Goal: Task Accomplishment & Management: Manage account settings

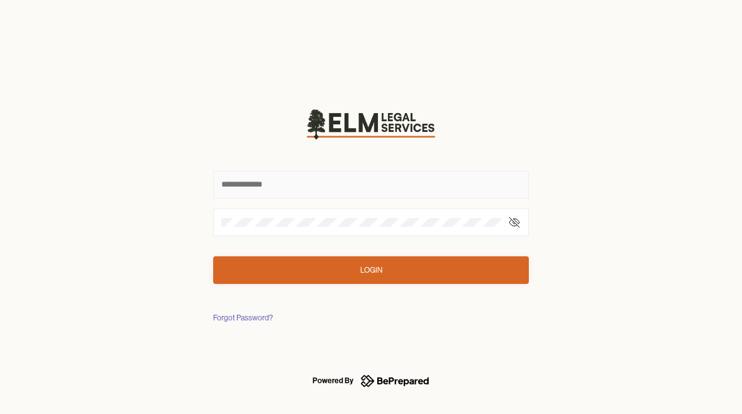
click at [258, 183] on input "text" at bounding box center [371, 185] width 316 height 28
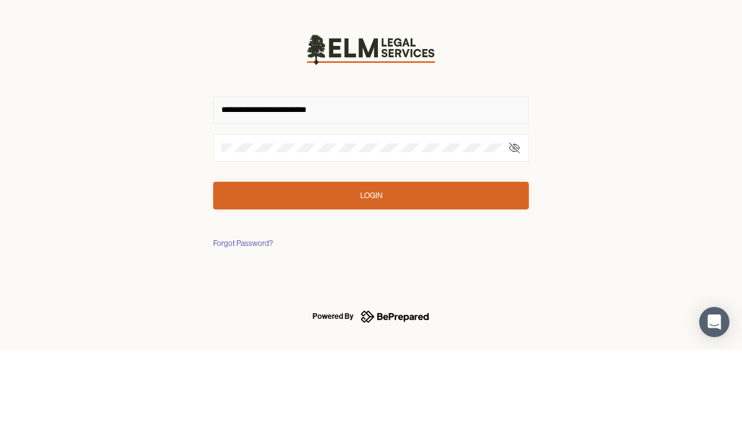
type input "**********"
click at [518, 226] on icon at bounding box center [514, 232] width 13 height 13
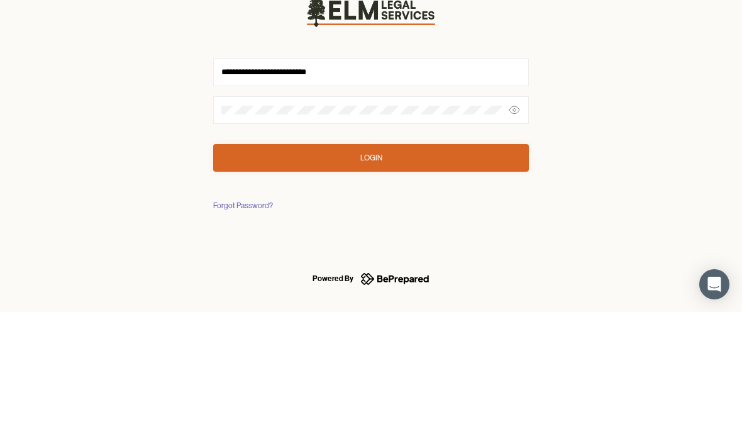
click at [353, 266] on button "Login" at bounding box center [371, 280] width 316 height 28
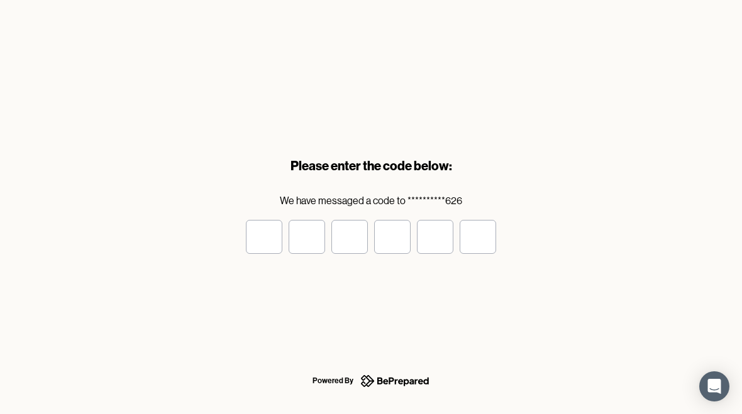
click at [255, 233] on input "tel" at bounding box center [264, 237] width 36 height 34
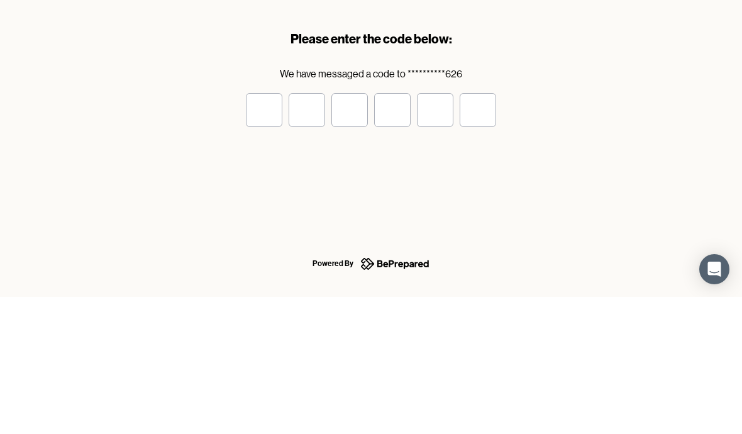
type input "*"
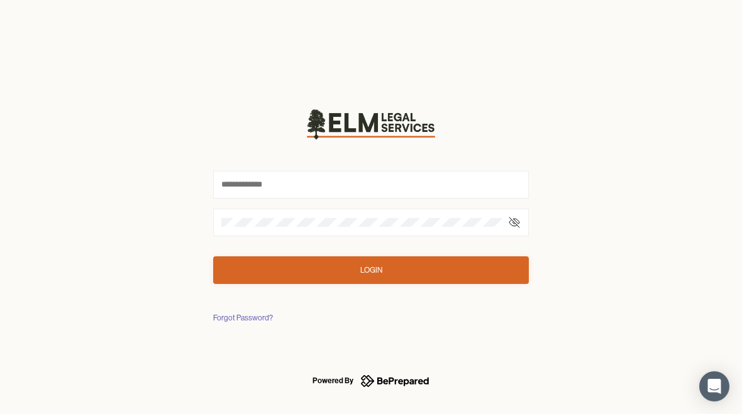
click at [237, 180] on input "text" at bounding box center [371, 185] width 316 height 28
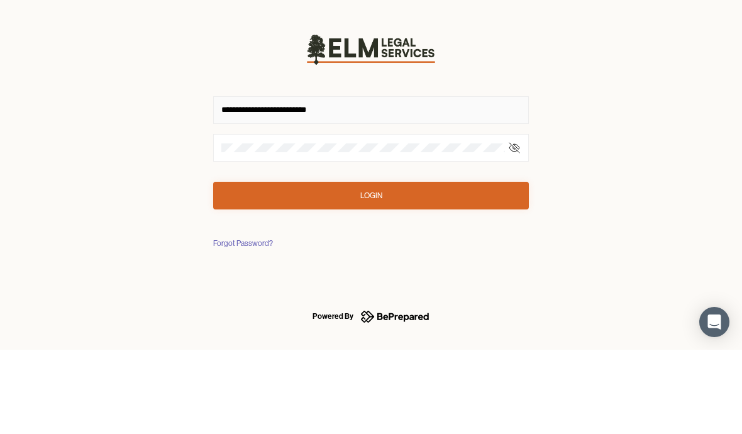
type input "**********"
click at [353, 266] on button "Login" at bounding box center [371, 280] width 316 height 28
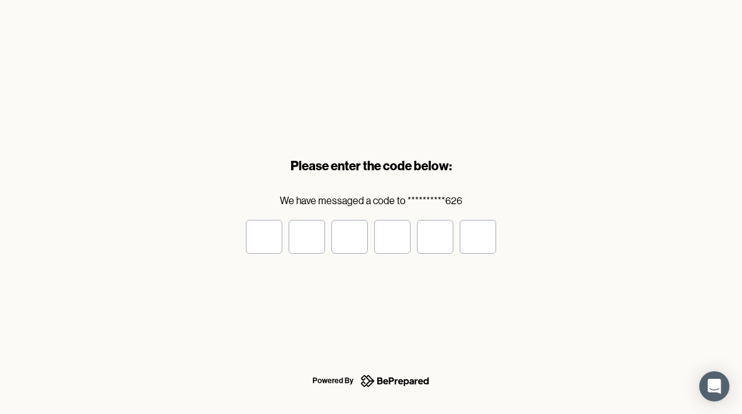
click at [255, 230] on input "tel" at bounding box center [264, 237] width 36 height 34
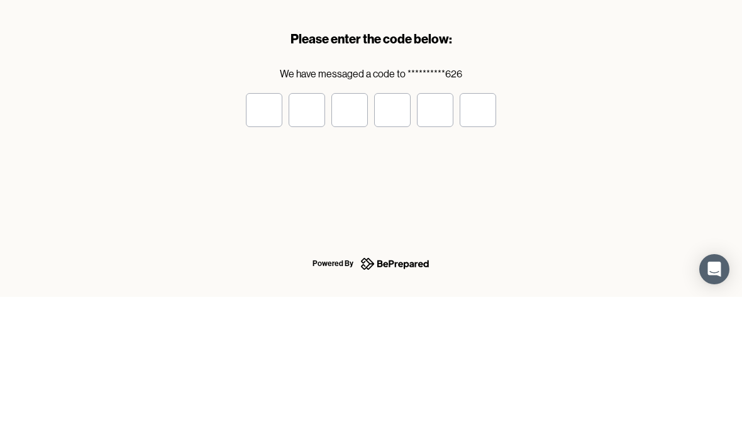
type input "*"
